Goal: Task Accomplishment & Management: Manage account settings

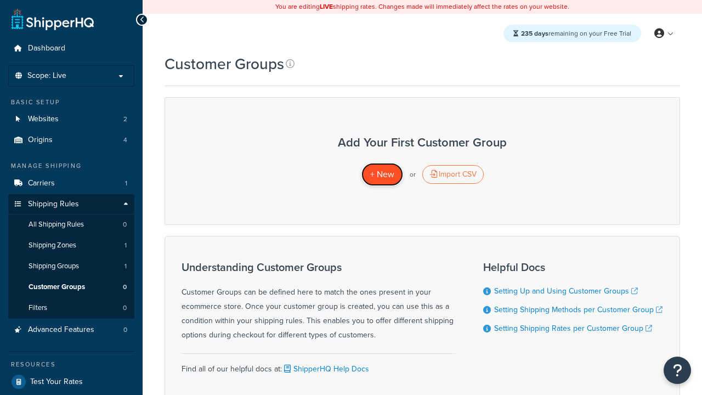
click at [381, 174] on span "+ New" at bounding box center [382, 174] width 24 height 13
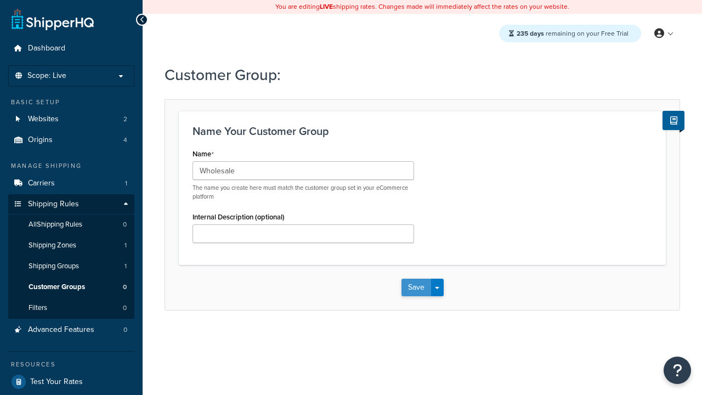
type input "Wholesale"
click at [415, 287] on button "Save" at bounding box center [416, 287] width 30 height 18
type input "Retail"
click at [415, 287] on button "Save" at bounding box center [416, 287] width 30 height 18
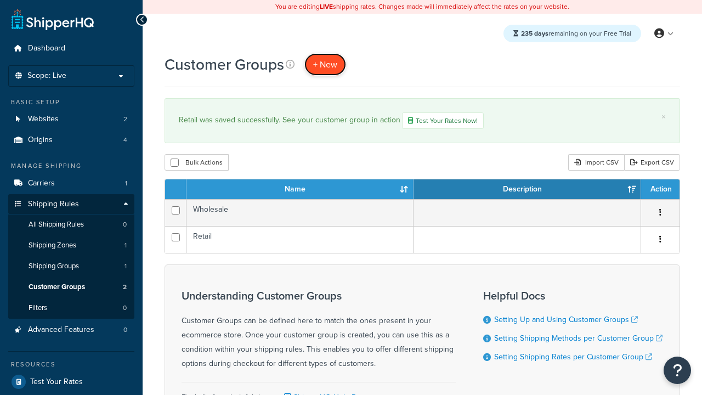
click at [325, 64] on span "+ New" at bounding box center [325, 64] width 24 height 13
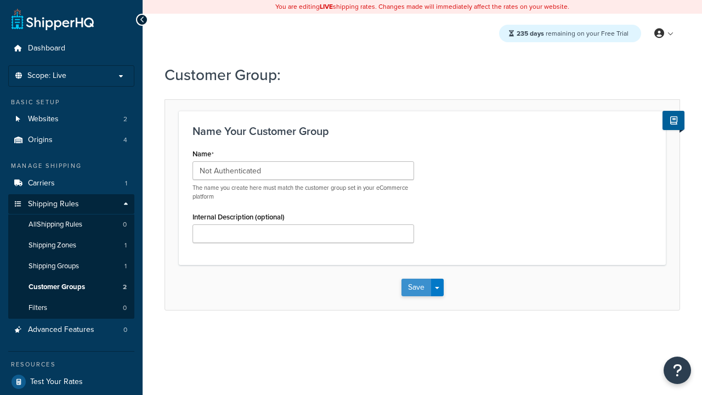
type input "Not Authenticated"
click at [415, 287] on button "Save" at bounding box center [416, 287] width 30 height 18
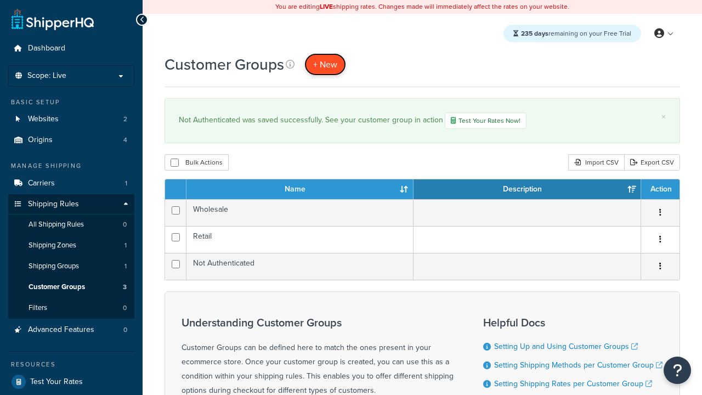
click at [325, 64] on span "+ New" at bounding box center [325, 64] width 24 height 13
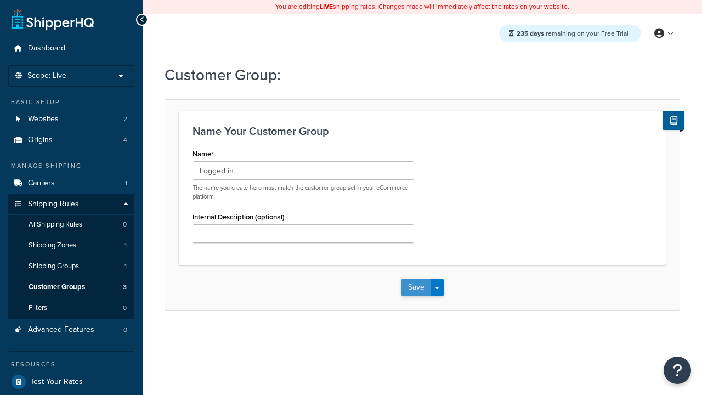
type input "Logged in"
click at [415, 287] on button "Save" at bounding box center [416, 287] width 30 height 18
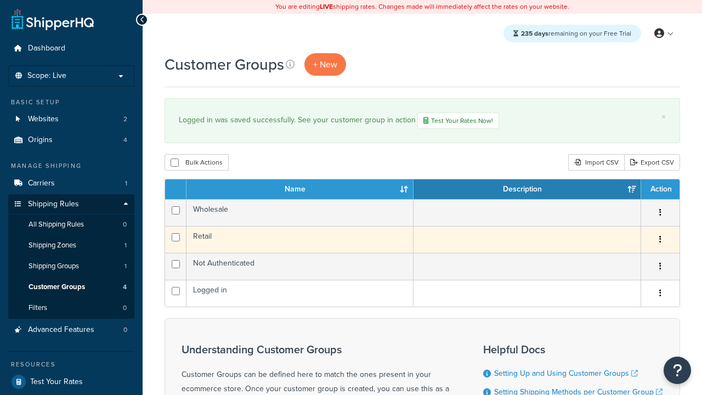
click at [659, 241] on icon "button" at bounding box center [660, 239] width 2 height 8
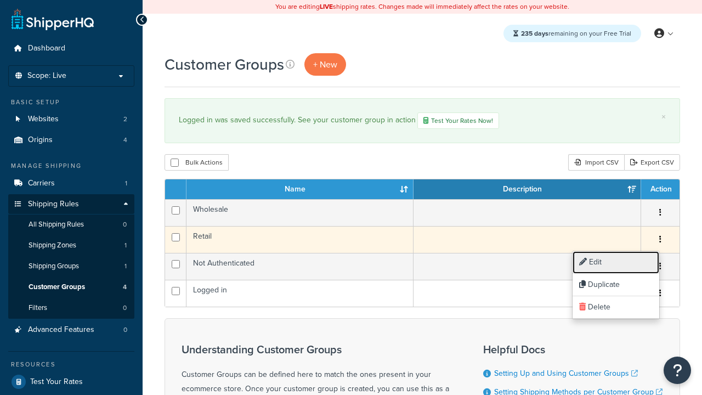
click at [615, 262] on link "Edit" at bounding box center [615, 262] width 87 height 22
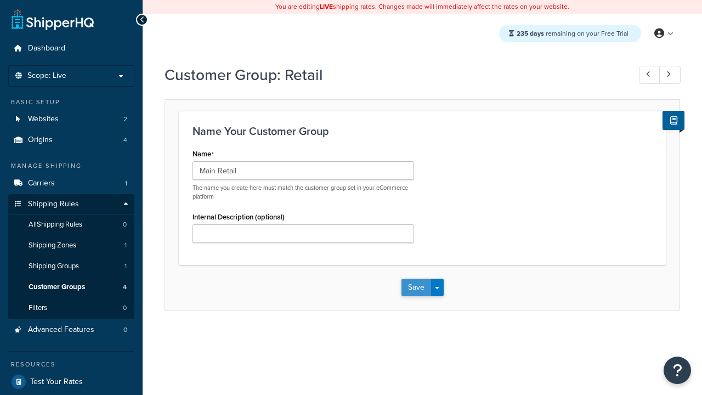
type input "Main Retail"
click at [415, 287] on button "Save" at bounding box center [416, 287] width 30 height 18
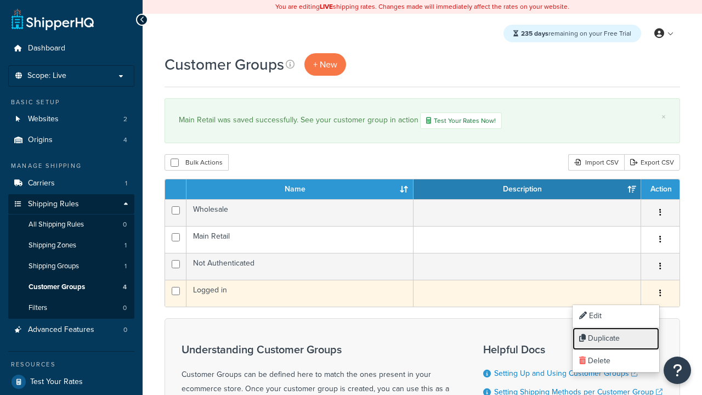
click at [615, 338] on link "Duplicate" at bounding box center [615, 338] width 87 height 22
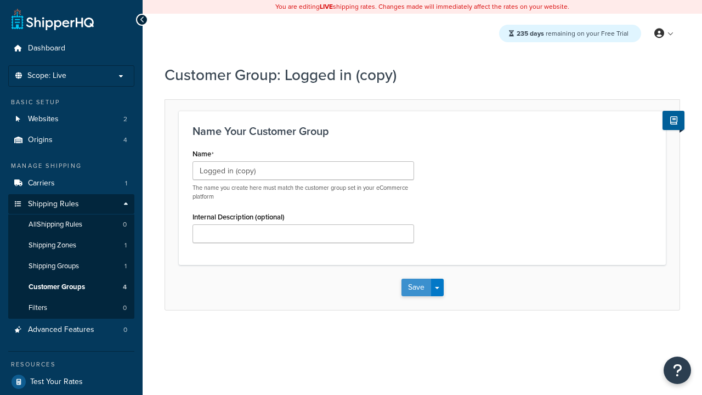
click at [415, 287] on button "Save" at bounding box center [416, 287] width 30 height 18
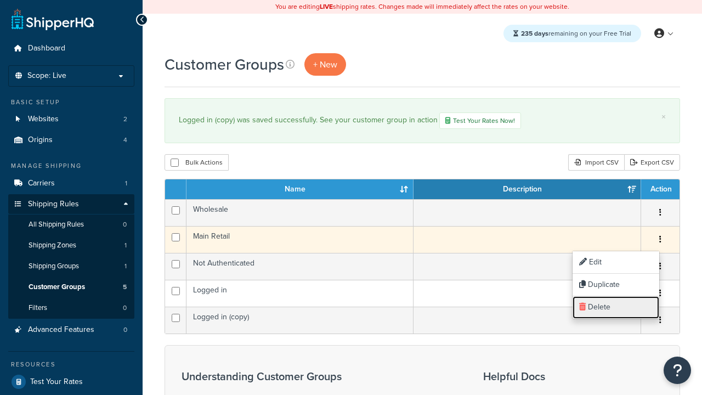
click at [615, 307] on link "Delete" at bounding box center [615, 307] width 87 height 22
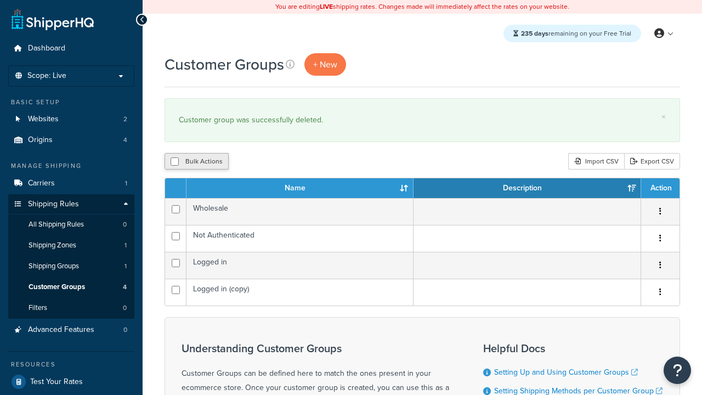
click at [196, 162] on button "Bulk Actions" at bounding box center [196, 161] width 64 height 16
checkbox input "true"
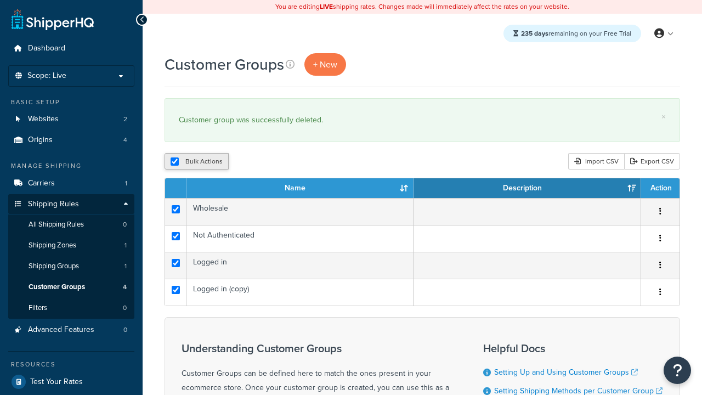
checkbox input "true"
click at [0, 0] on button "Delete" at bounding box center [0, 0] width 0 height 0
